Goal: Check status: Check status

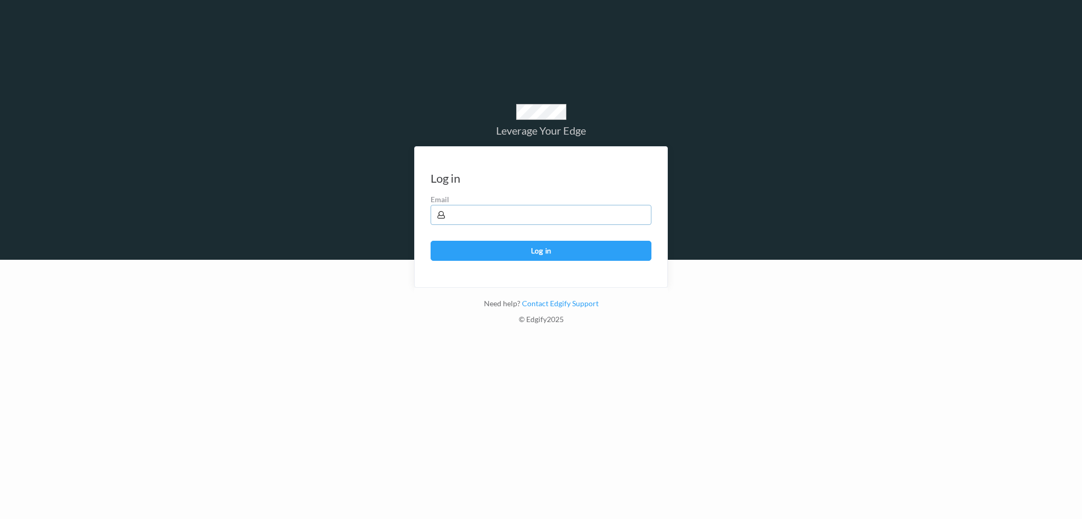
click at [467, 219] on input "text" at bounding box center [541, 215] width 221 height 20
type input "[PERSON_NAME][EMAIL_ADDRESS][PERSON_NAME][DOMAIN_NAME]"
click at [431, 241] on button "Log in" at bounding box center [541, 251] width 221 height 20
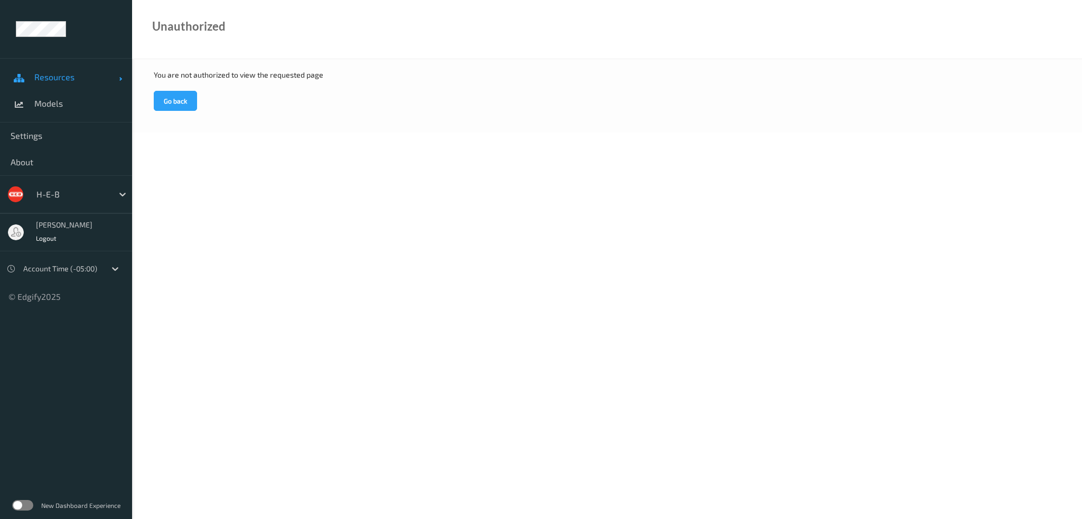
click at [59, 80] on span "Resources" at bounding box center [76, 77] width 85 height 11
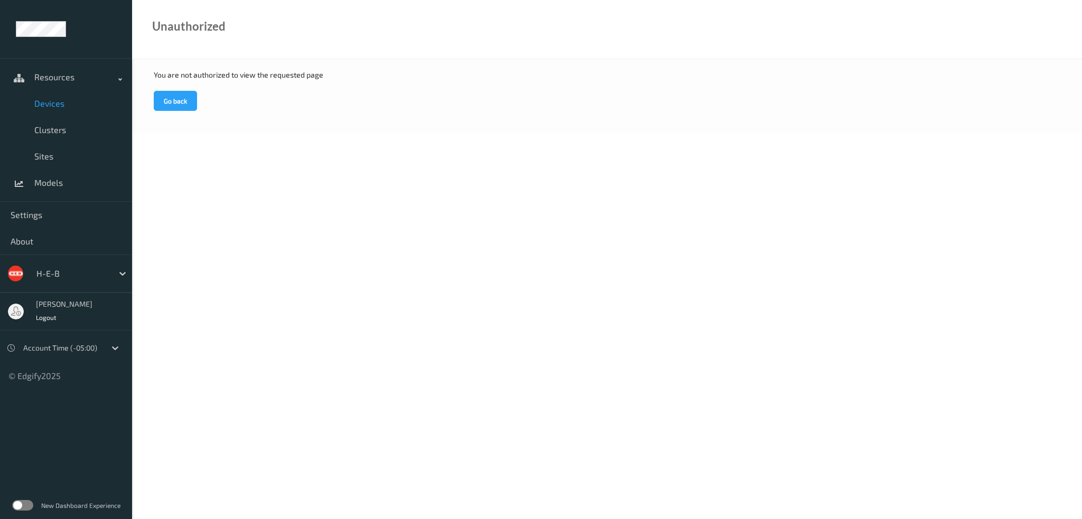
click at [59, 103] on span "Devices" at bounding box center [77, 103] width 87 height 11
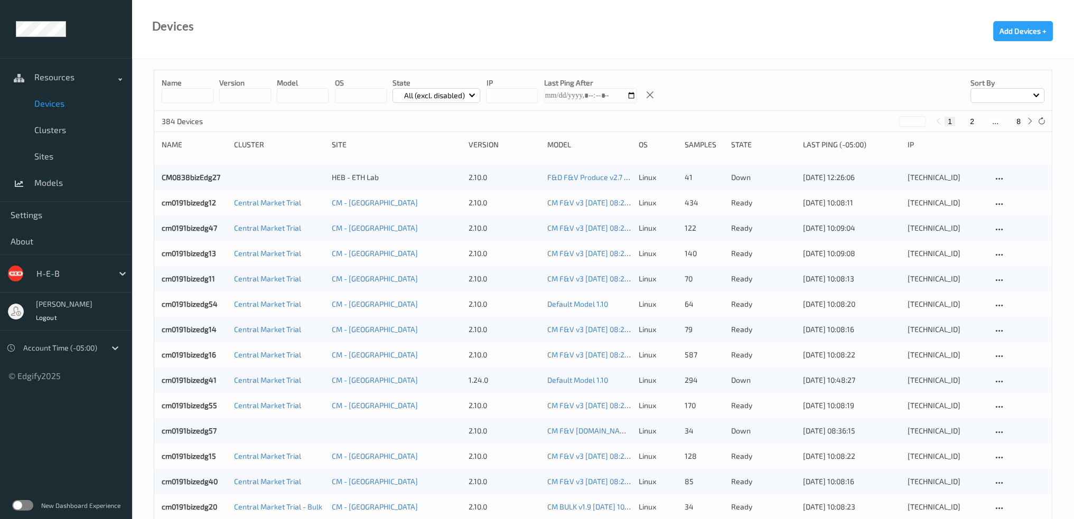
click at [182, 95] on input at bounding box center [188, 95] width 52 height 15
paste input "**********"
type input "**********"
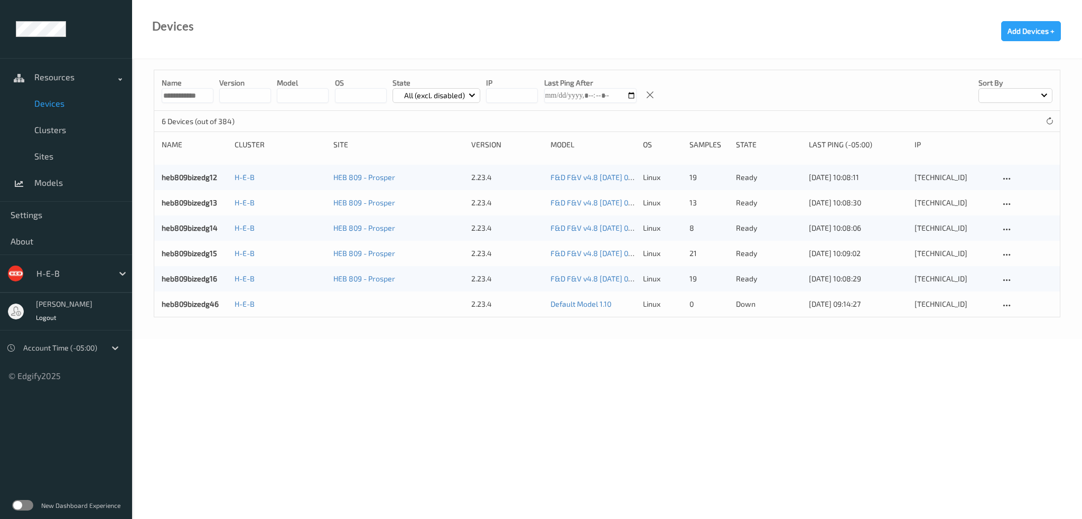
click at [328, 310] on div "heb809bizedg46 H-E-B 2.23.4 Default Model 1.10 linux 0 down 21/08/2025 09:14:27…" at bounding box center [607, 304] width 906 height 25
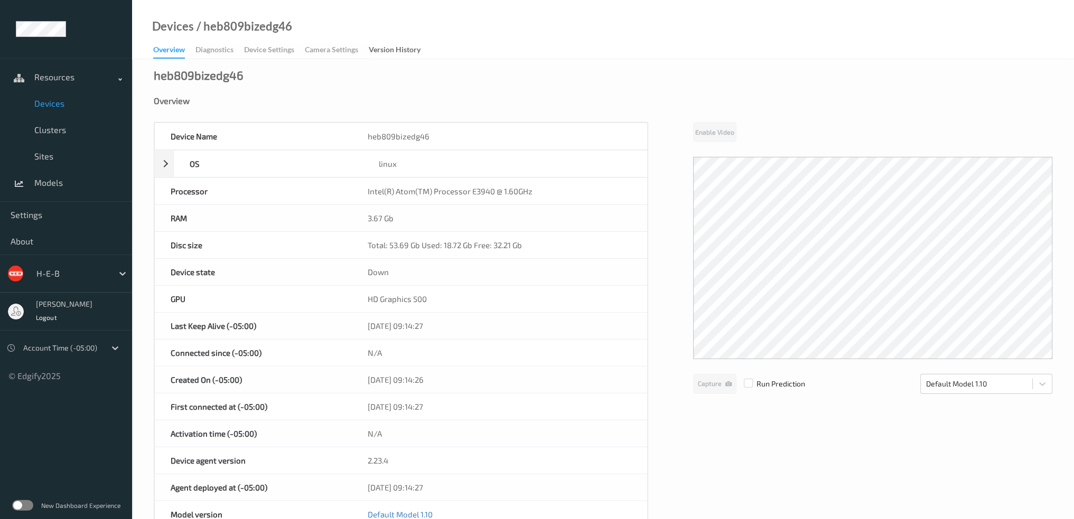
click at [347, 49] on div "Overview Diagnostics Device Settings Camera Settings Version History" at bounding box center [292, 51] width 278 height 16
click at [184, 49] on div "Overview" at bounding box center [169, 51] width 32 height 14
click at [67, 103] on span "Devices" at bounding box center [77, 103] width 87 height 11
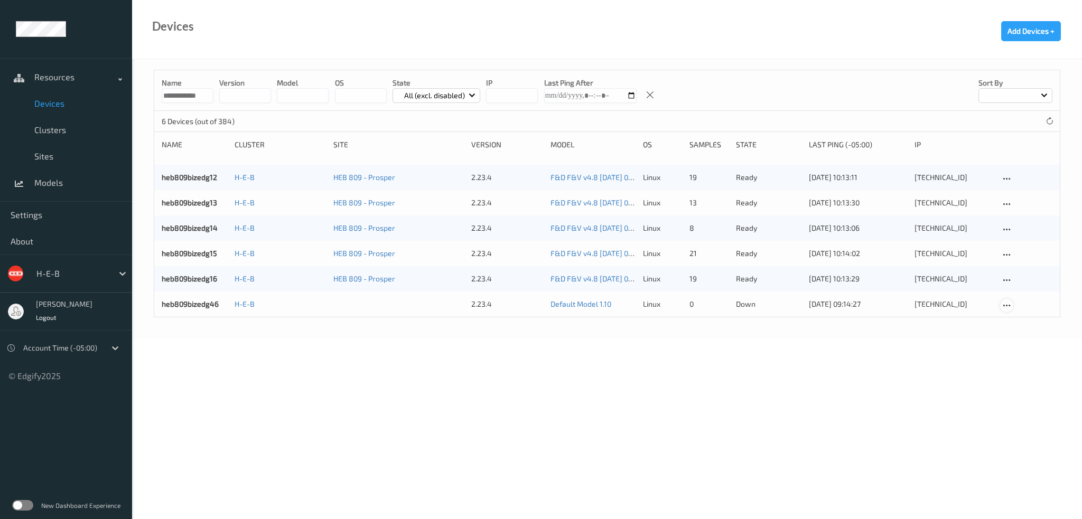
click at [1008, 304] on icon at bounding box center [1007, 306] width 9 height 10
